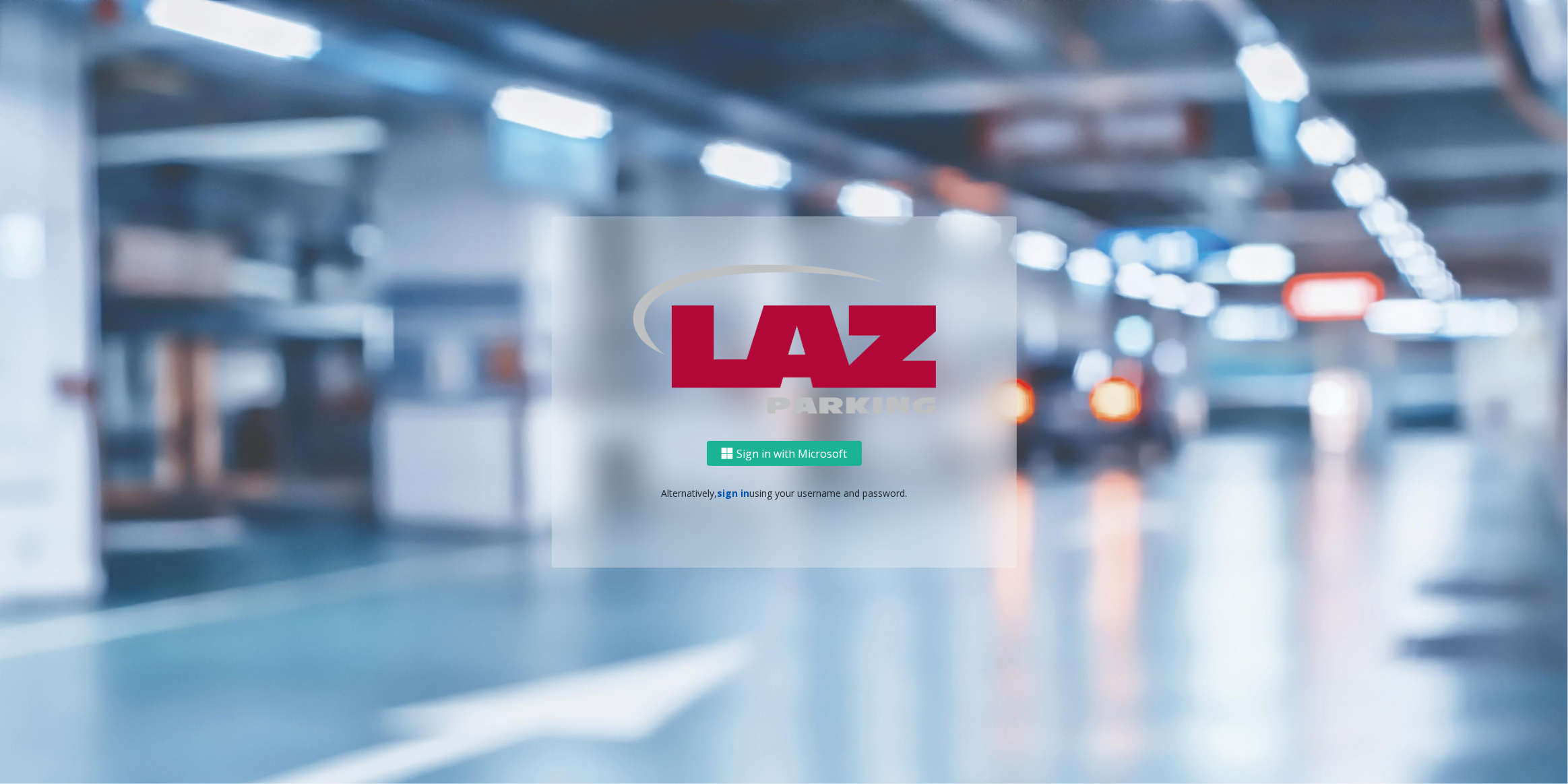
click at [723, 487] on link "sign in" at bounding box center [733, 493] width 33 height 13
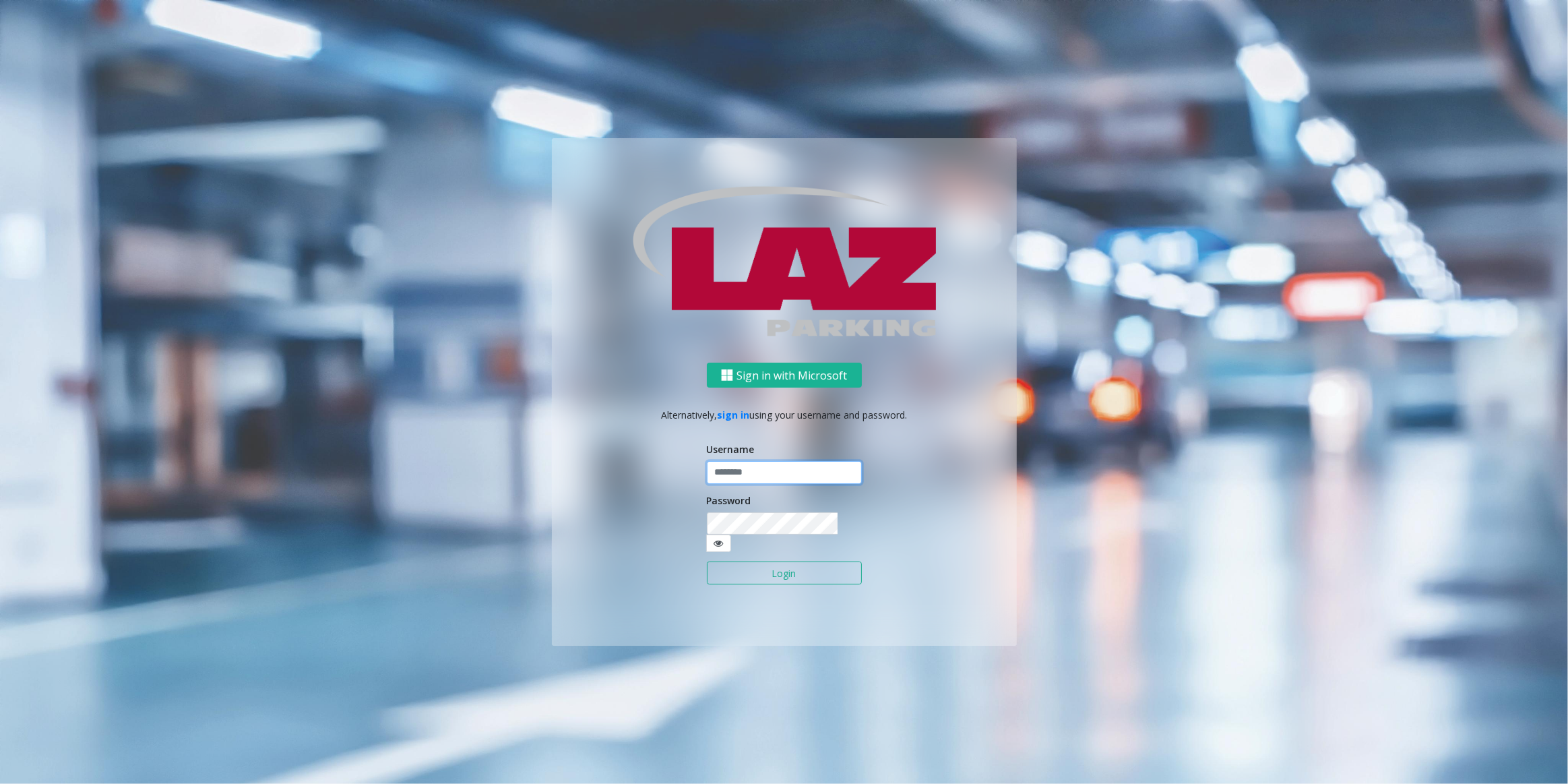
click at [824, 479] on input "text" at bounding box center [785, 472] width 155 height 23
type input "********"
click at [767, 568] on button "Login" at bounding box center [785, 573] width 155 height 23
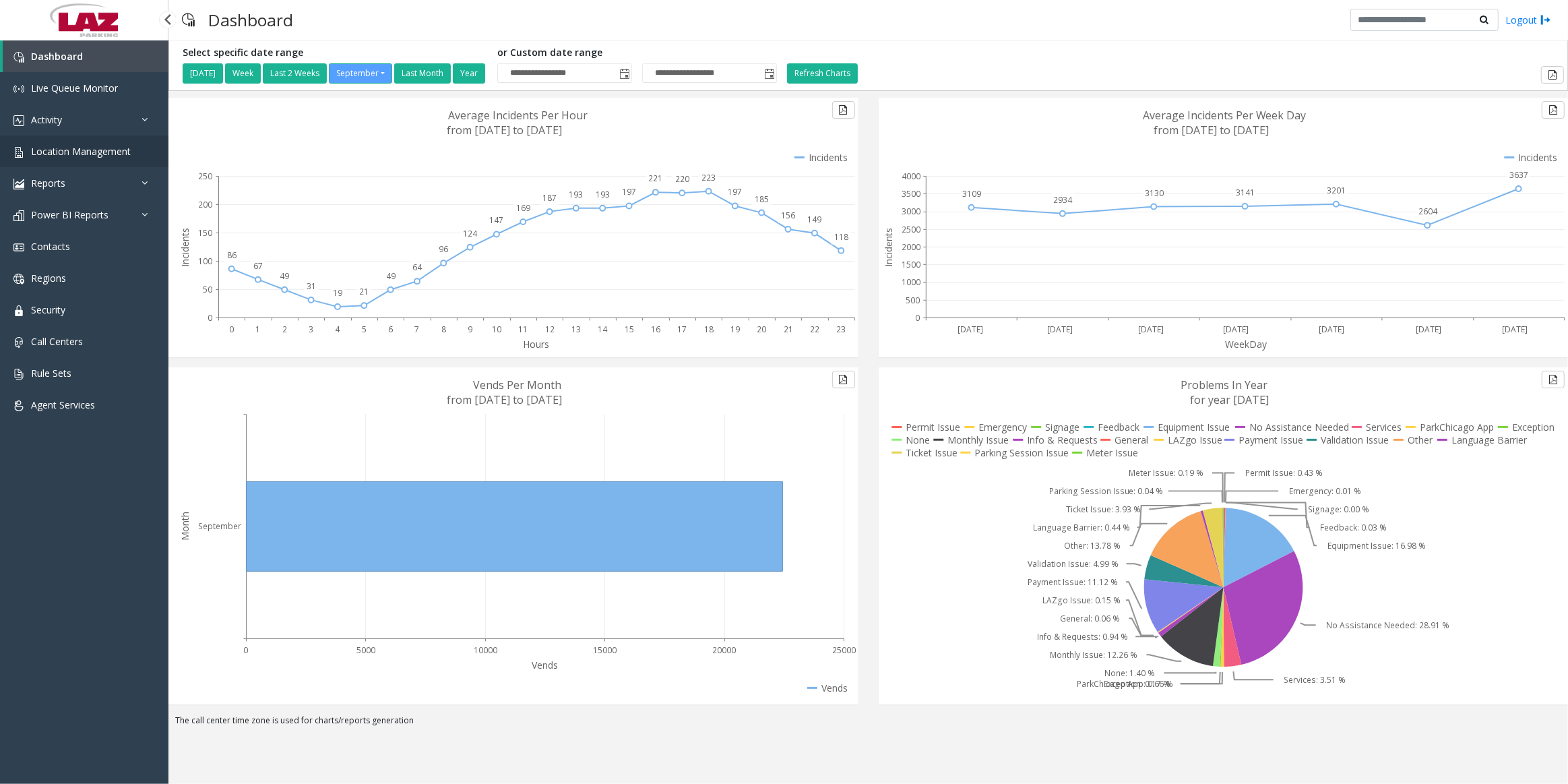
click at [64, 144] on link "Location Management" at bounding box center [84, 151] width 169 height 32
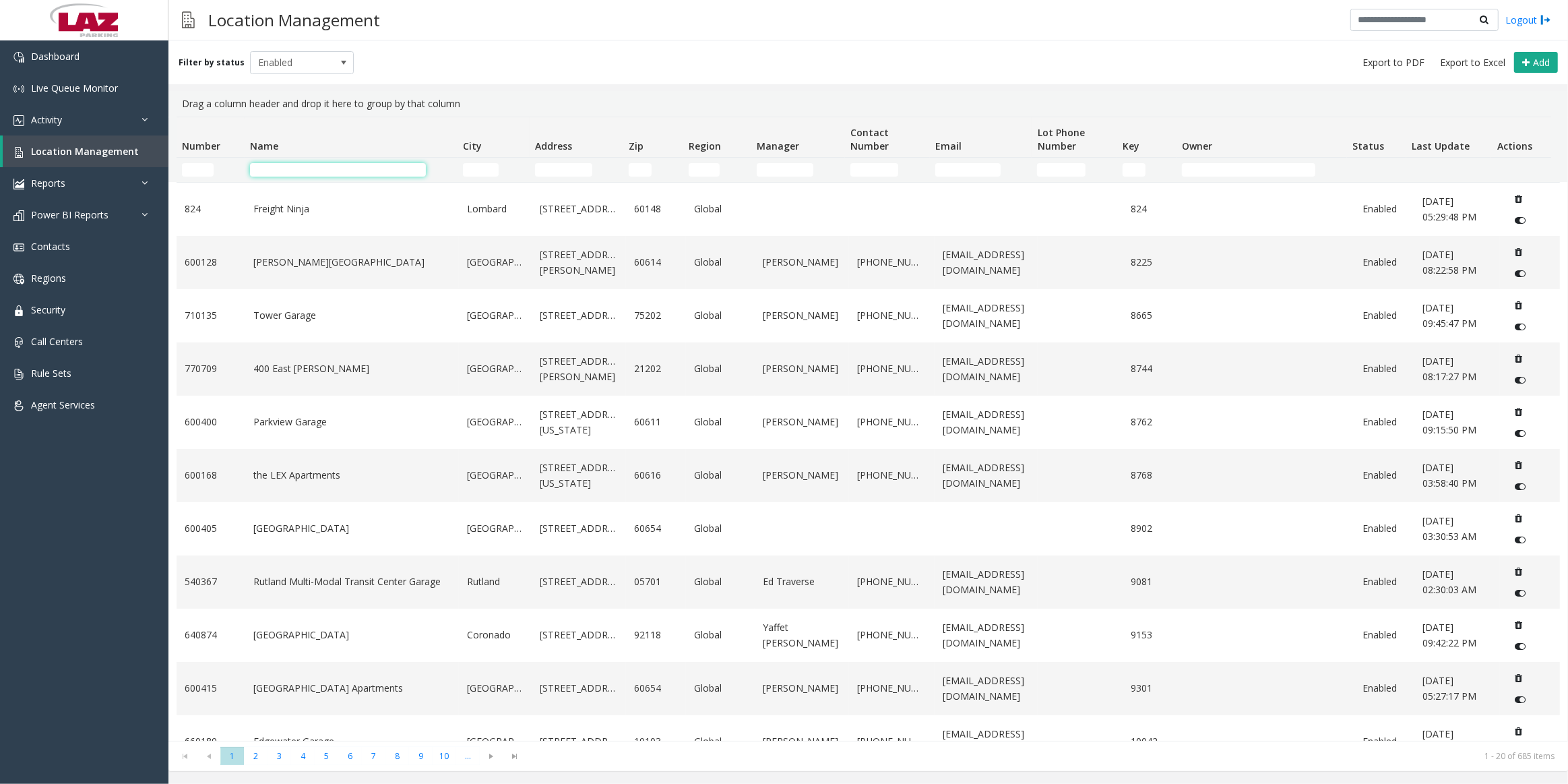
click at [357, 171] on input "Name Filter" at bounding box center [337, 170] width 176 height 13
type input "*****"
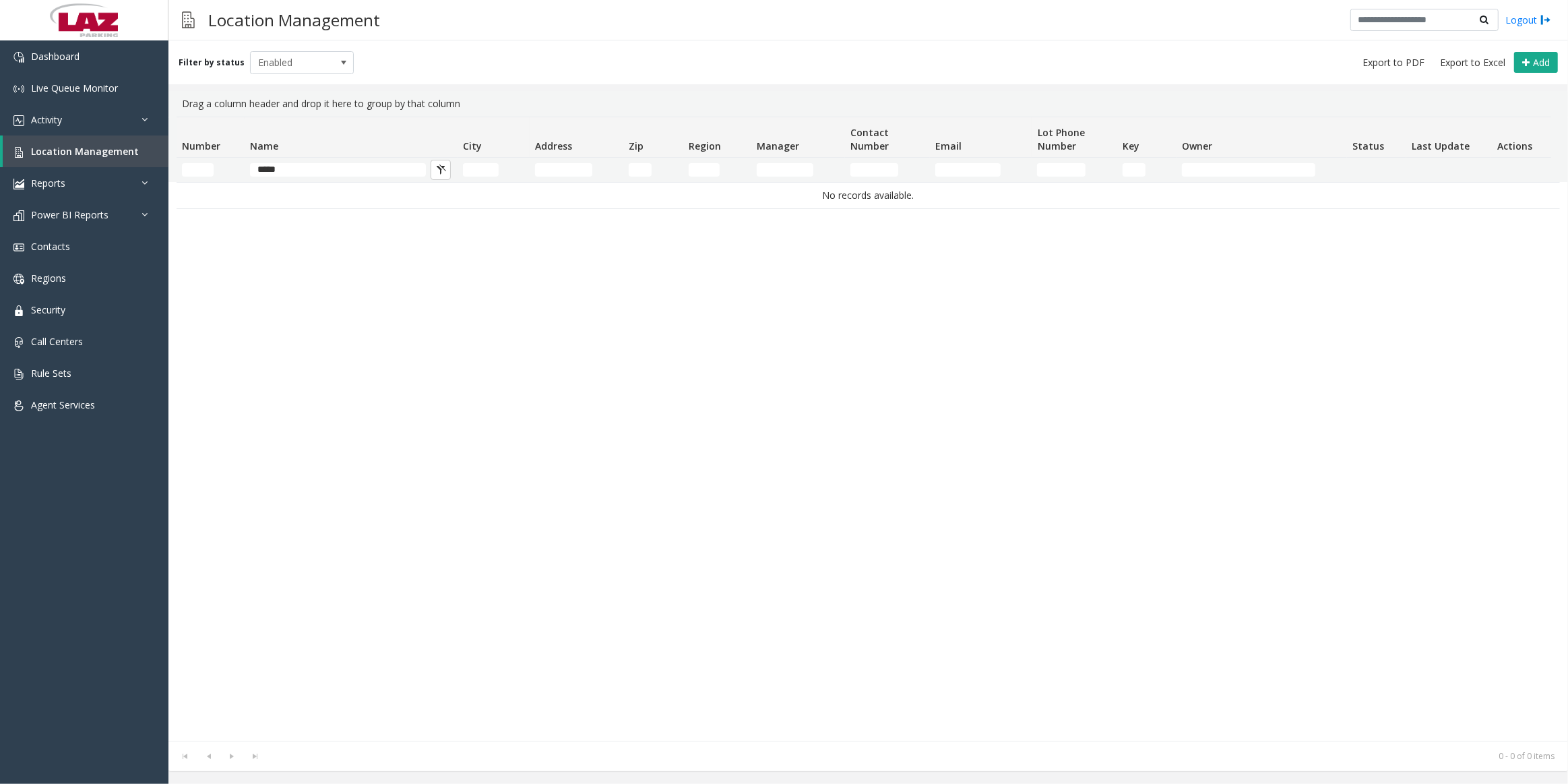
click at [332, 74] on div "Filter by status Enabled Add" at bounding box center [868, 63] width 1399 height 44
click at [313, 54] on span "Enabled" at bounding box center [291, 63] width 82 height 21
click at [254, 81] on li "All" at bounding box center [296, 84] width 100 height 19
click at [462, 264] on div "No records available." at bounding box center [868, 461] width 1383 height 559
